Goal: Information Seeking & Learning: Learn about a topic

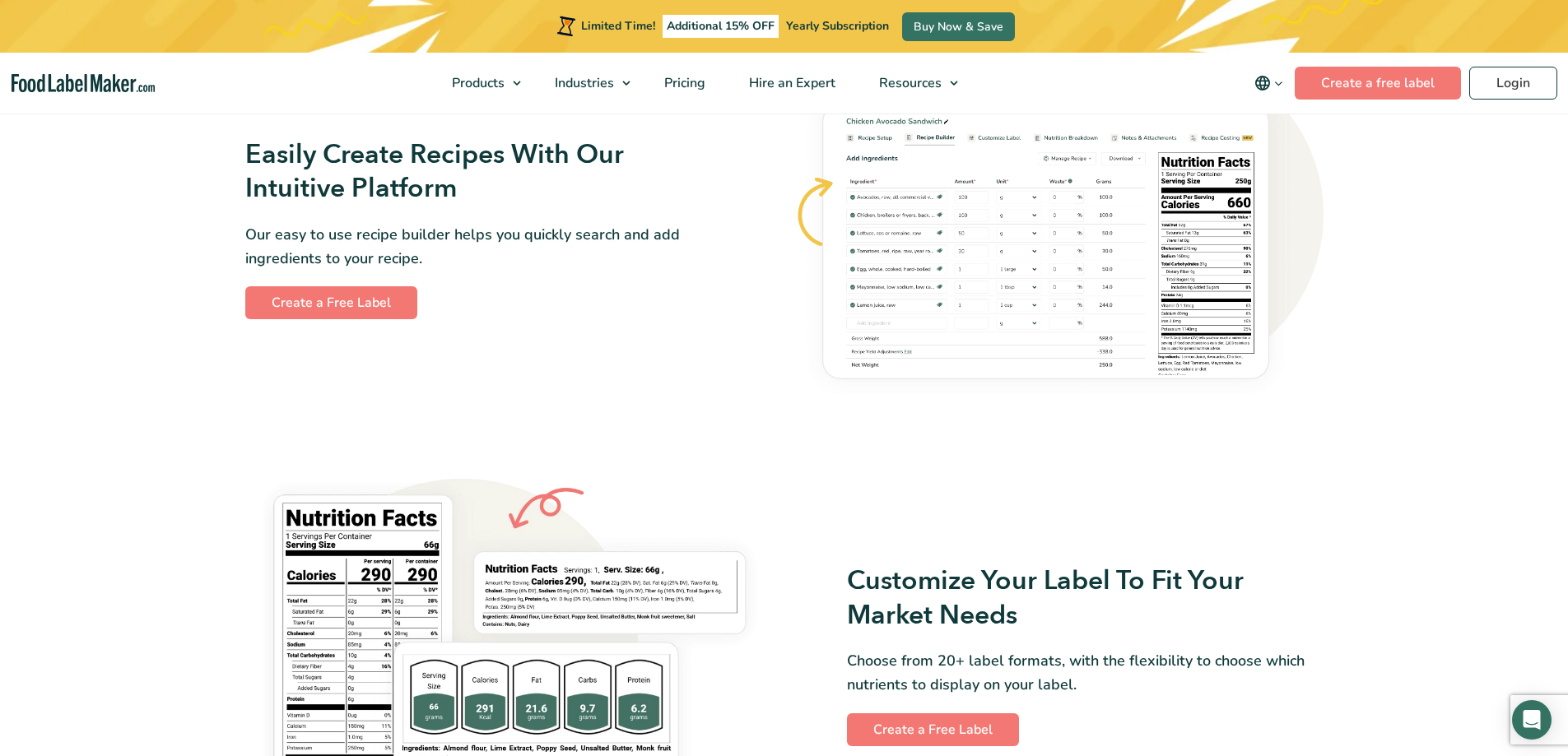
scroll to position [987, 0]
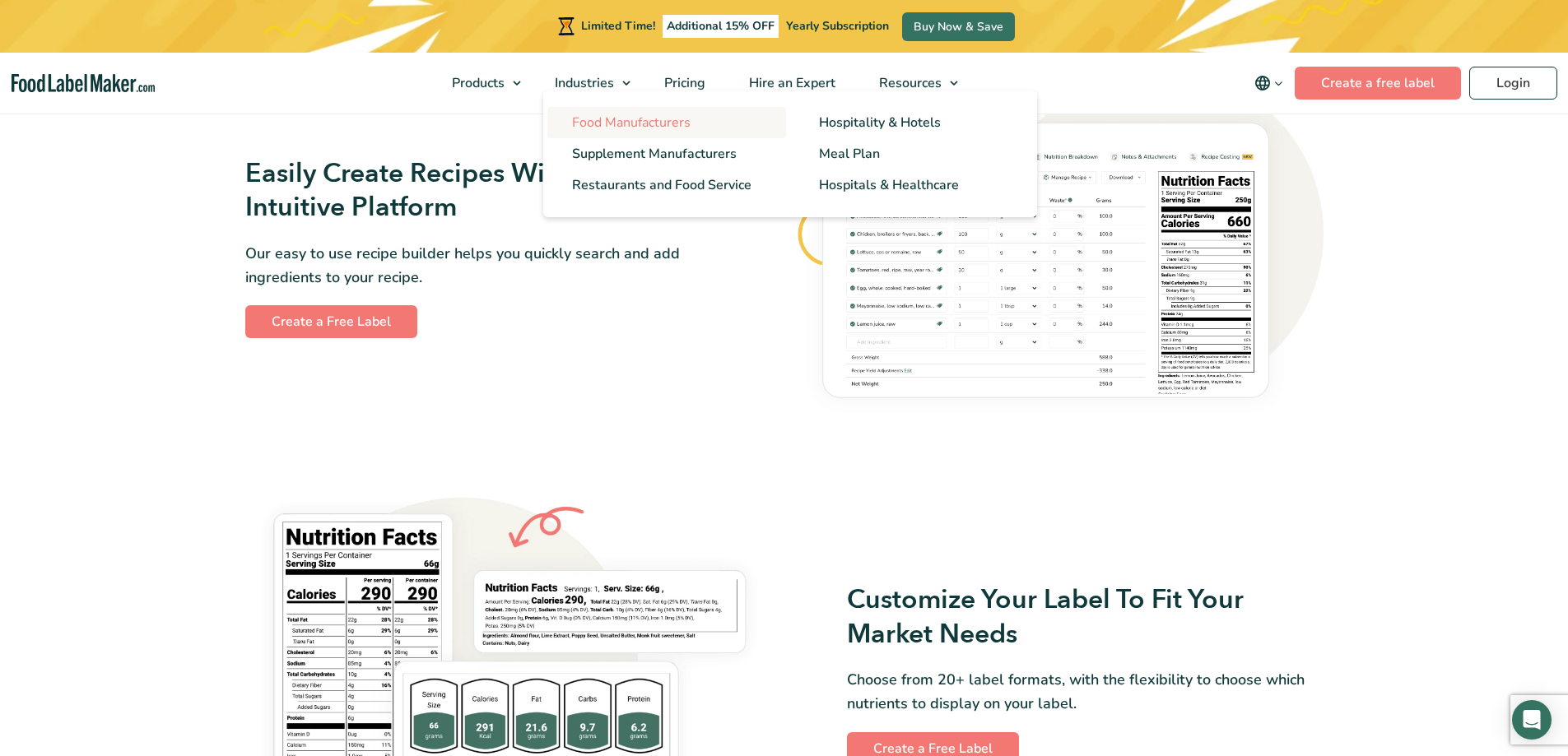
click at [635, 116] on span "Food Manufacturers" at bounding box center [631, 123] width 118 height 19
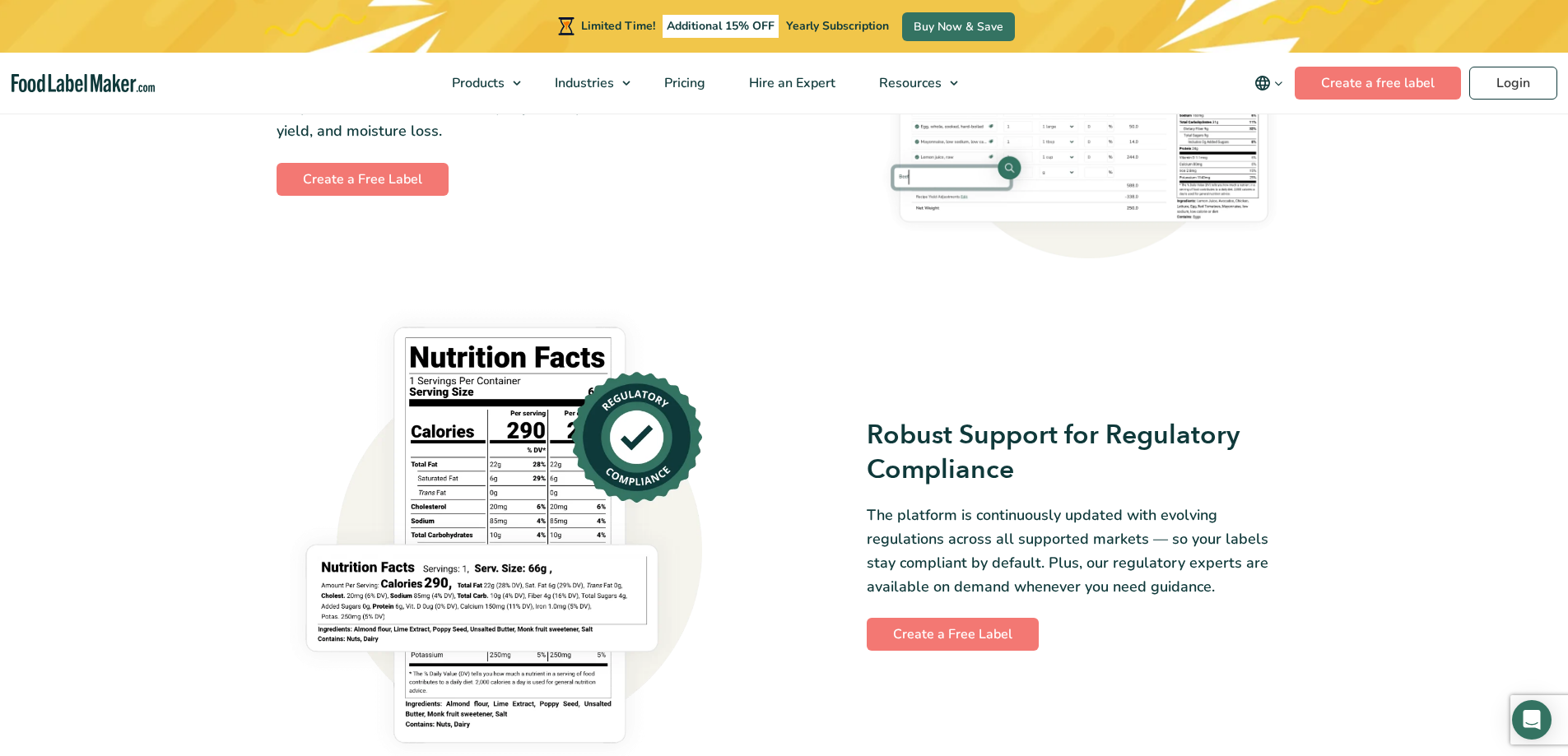
scroll to position [823, 0]
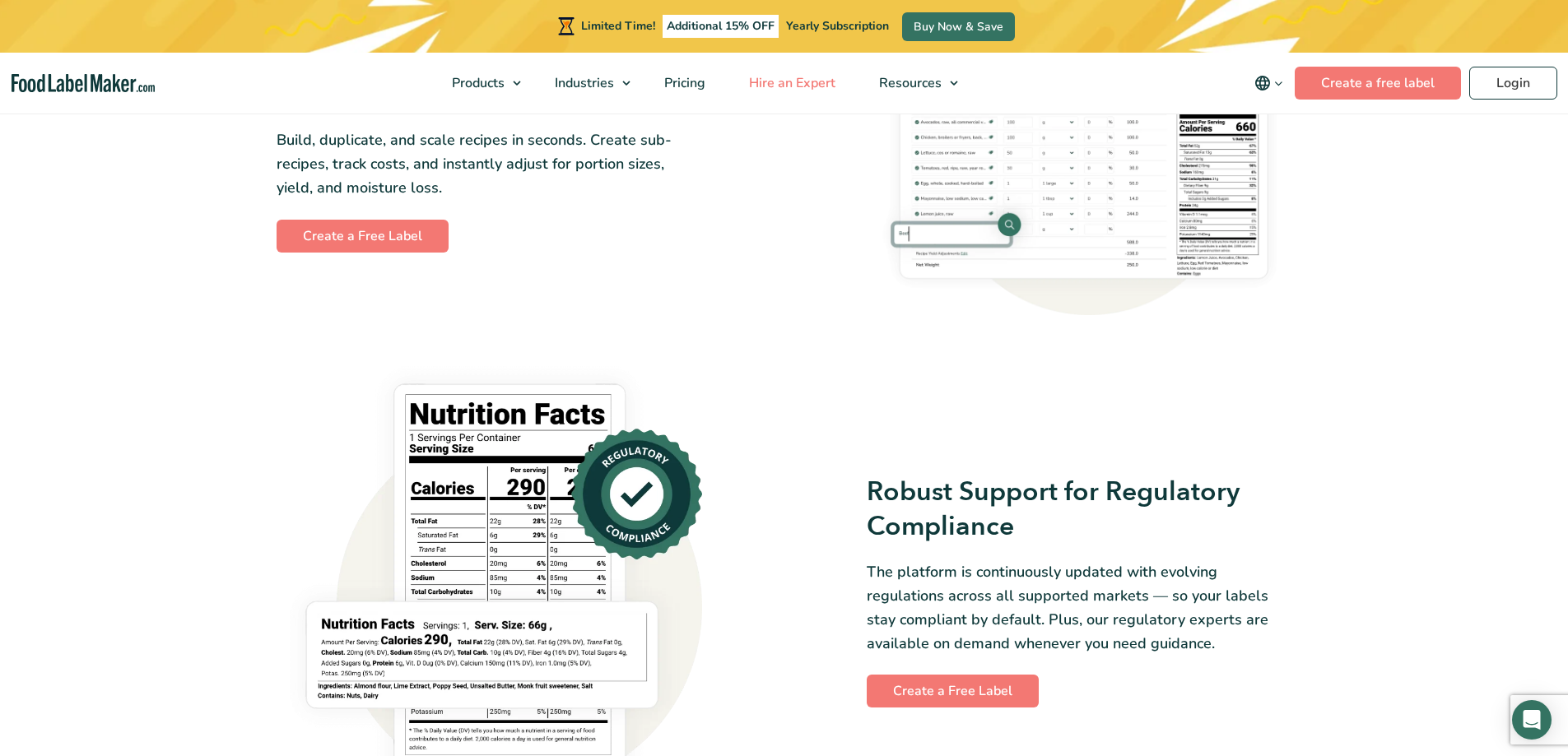
click at [789, 86] on span "Hire an Expert" at bounding box center [790, 83] width 93 height 19
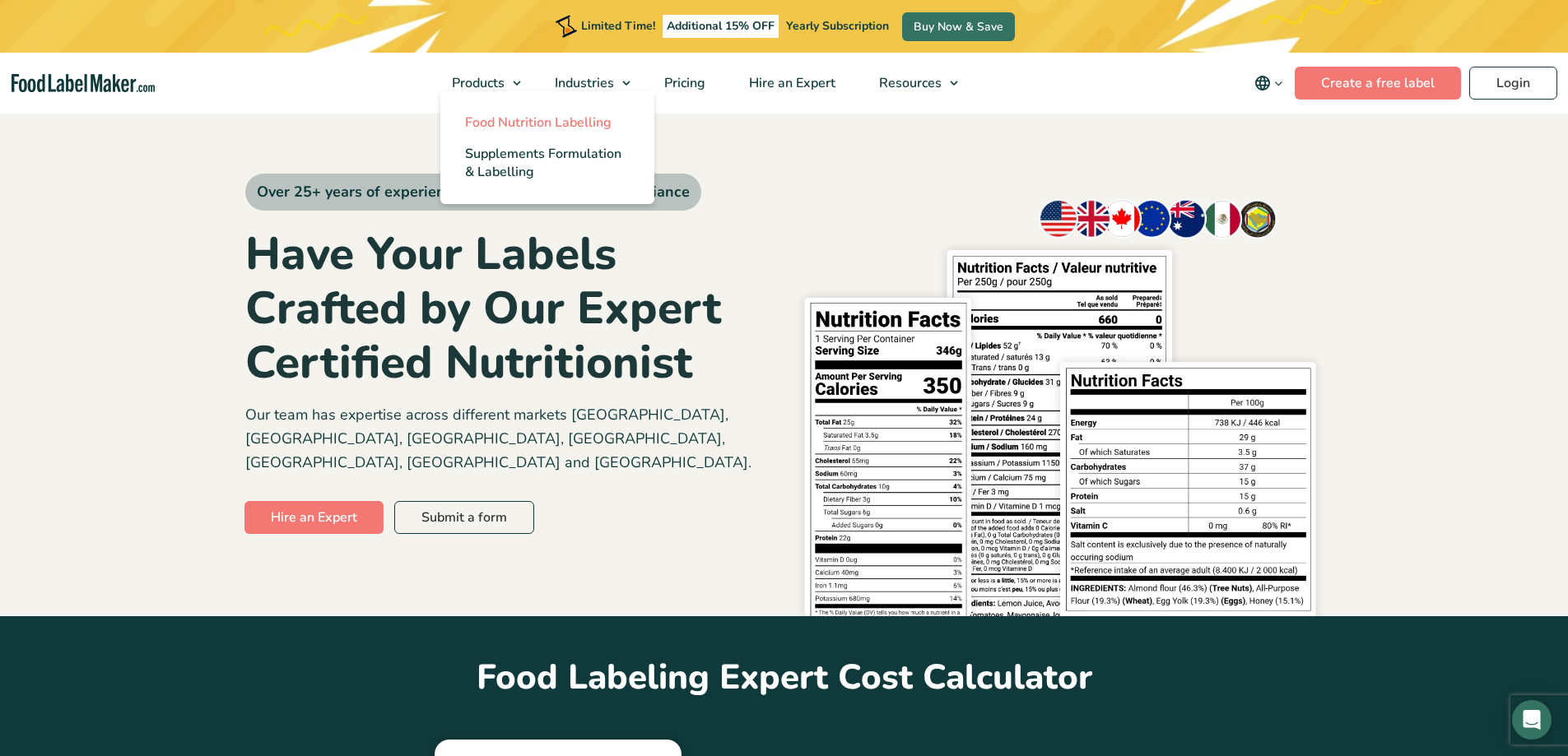
click at [506, 129] on span "Food Nutrition Labelling" at bounding box center [539, 123] width 146 height 19
